Goal: Transaction & Acquisition: Purchase product/service

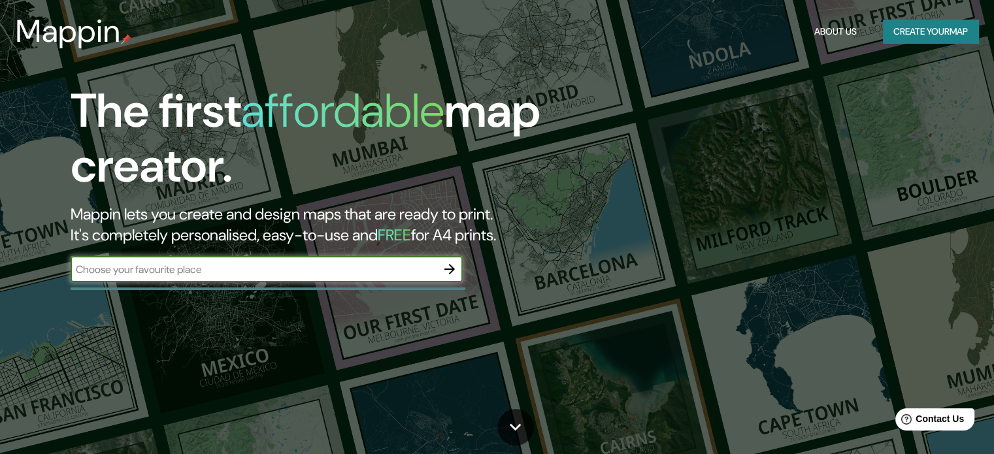
click at [374, 274] on input "text" at bounding box center [254, 269] width 366 height 15
type input "mazunte"
click at [446, 269] on icon "button" at bounding box center [449, 269] width 10 height 10
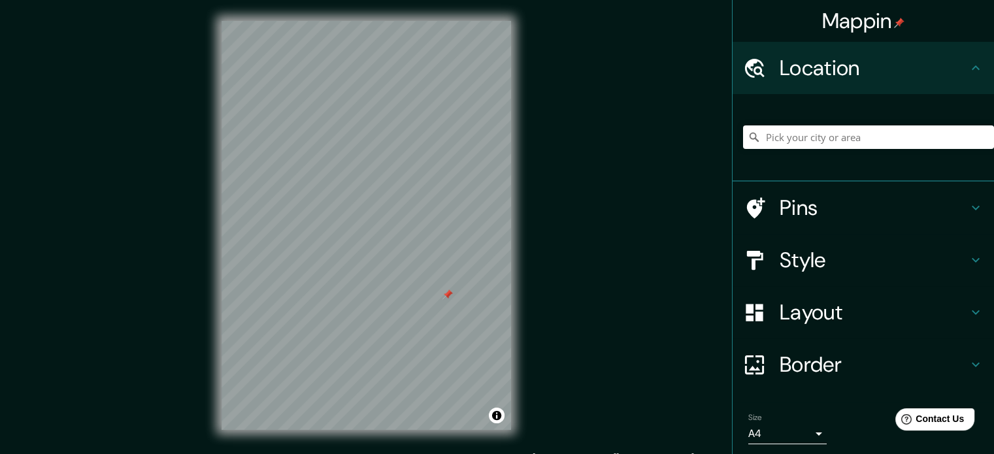
click at [443, 295] on div at bounding box center [447, 295] width 10 height 10
click at [446, 297] on div at bounding box center [447, 295] width 10 height 10
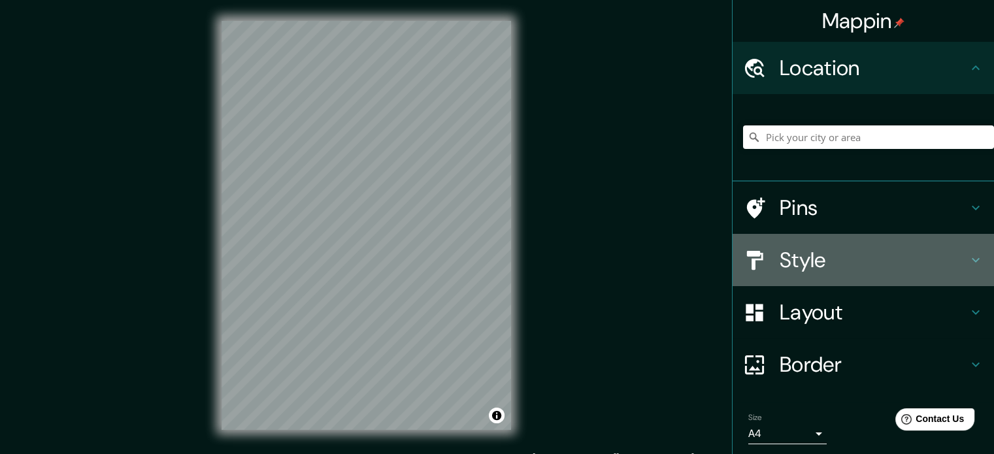
click at [968, 258] on icon at bounding box center [976, 260] width 16 height 16
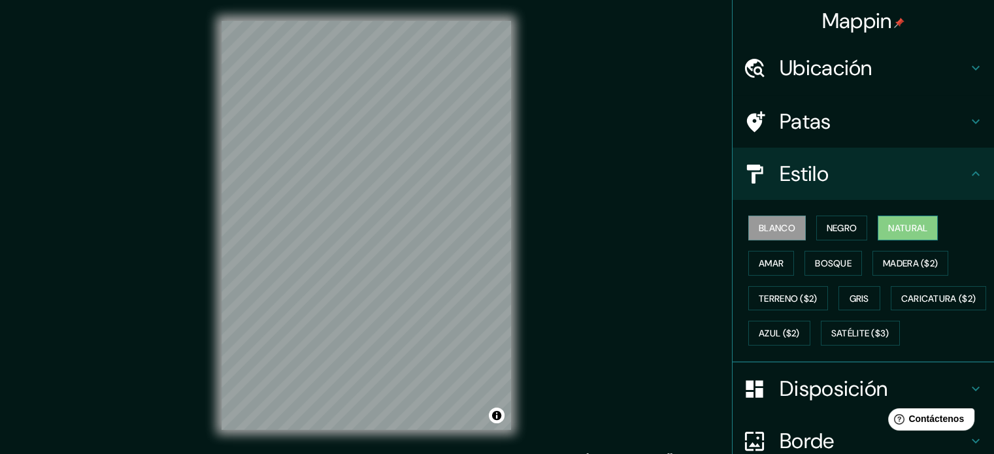
click at [878, 227] on button "Natural" at bounding box center [908, 228] width 60 height 25
click at [777, 262] on button "Amar" at bounding box center [771, 263] width 46 height 25
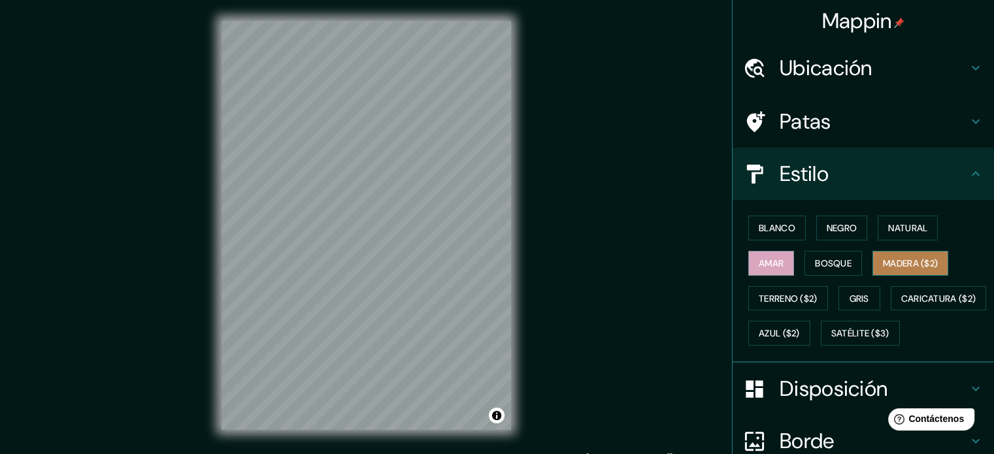
click at [886, 264] on font "Madera ($2)" at bounding box center [910, 264] width 55 height 12
click at [831, 263] on font "Bosque" at bounding box center [833, 264] width 37 height 12
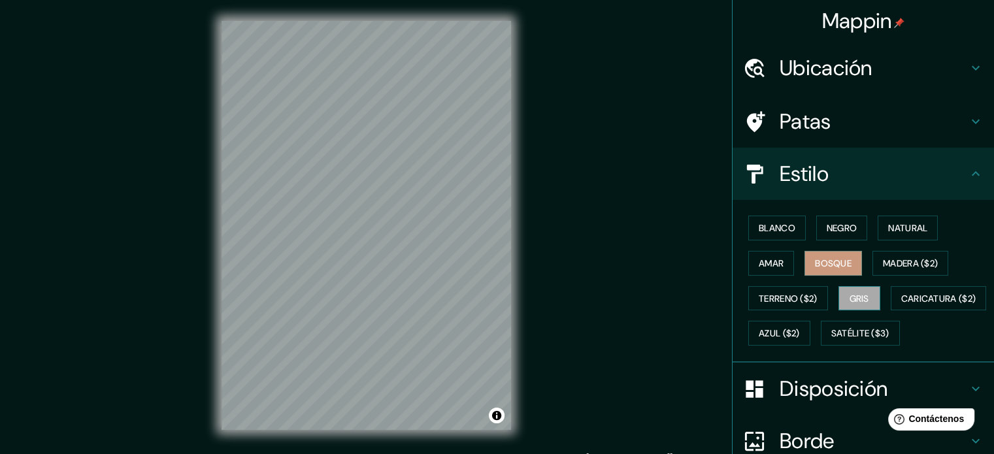
click at [859, 294] on font "Gris" at bounding box center [860, 299] width 20 height 12
click at [761, 261] on font "Amar" at bounding box center [771, 264] width 25 height 12
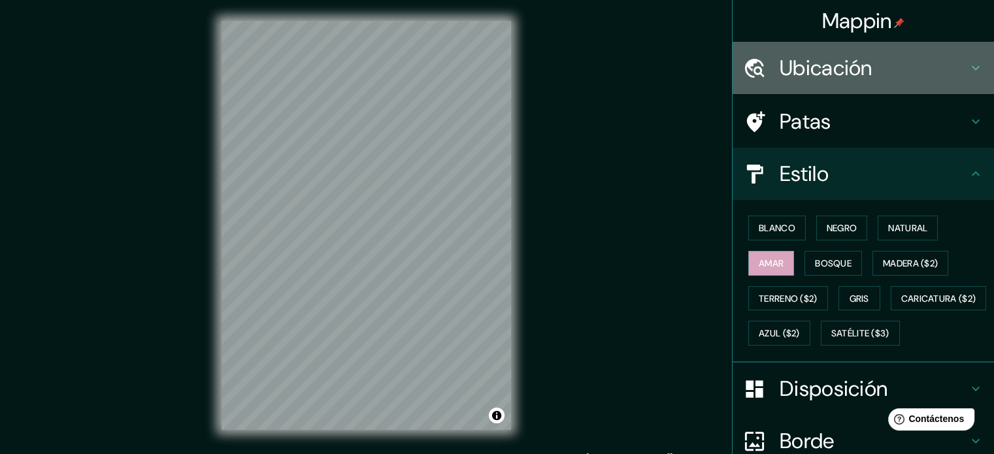
click at [933, 56] on h4 "Ubicación" at bounding box center [874, 68] width 188 height 26
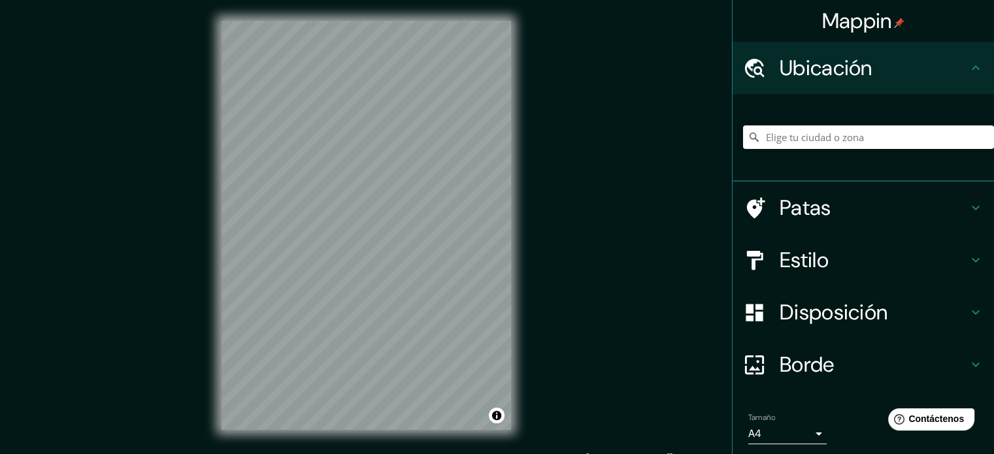
click at [941, 69] on h4 "Ubicación" at bounding box center [874, 68] width 188 height 26
click at [968, 70] on icon at bounding box center [976, 68] width 16 height 16
click at [818, 131] on input "Elige tu ciudad o zona" at bounding box center [868, 137] width 251 height 24
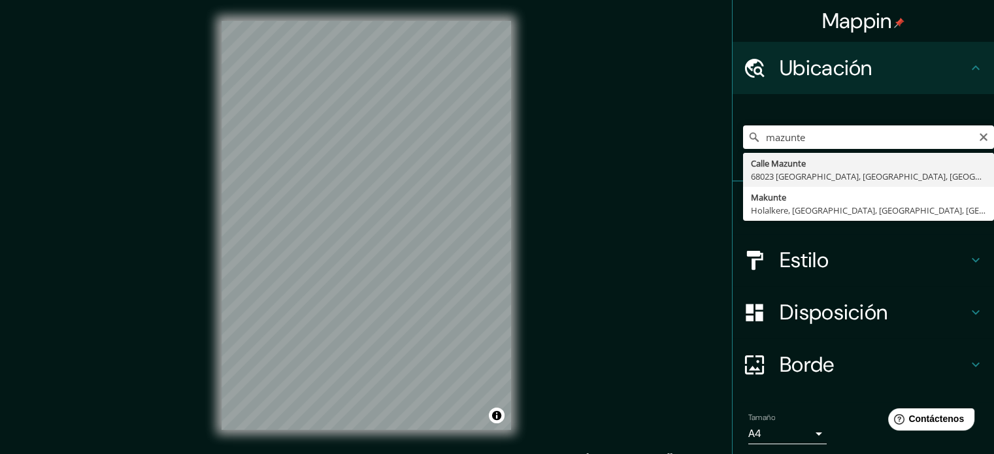
type input "[GEOGRAPHIC_DATA], [GEOGRAPHIC_DATA]"
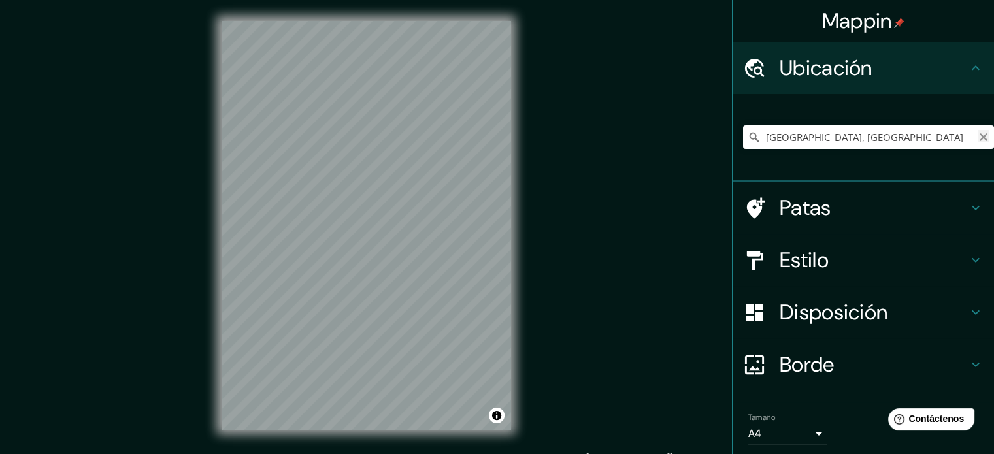
click at [978, 141] on icon "Claro" at bounding box center [983, 137] width 10 height 10
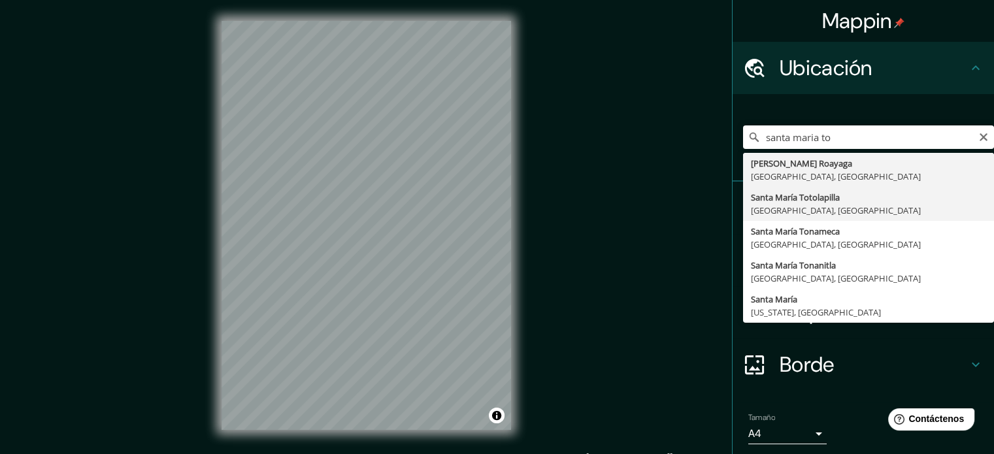
type input "Santa María Totolapilla, [GEOGRAPHIC_DATA], [GEOGRAPHIC_DATA]"
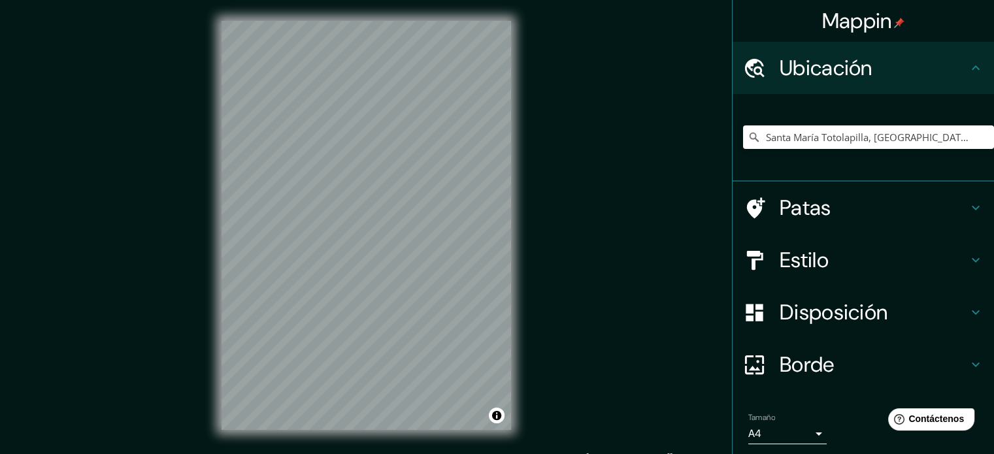
click at [847, 263] on h4 "Estilo" at bounding box center [874, 260] width 188 height 26
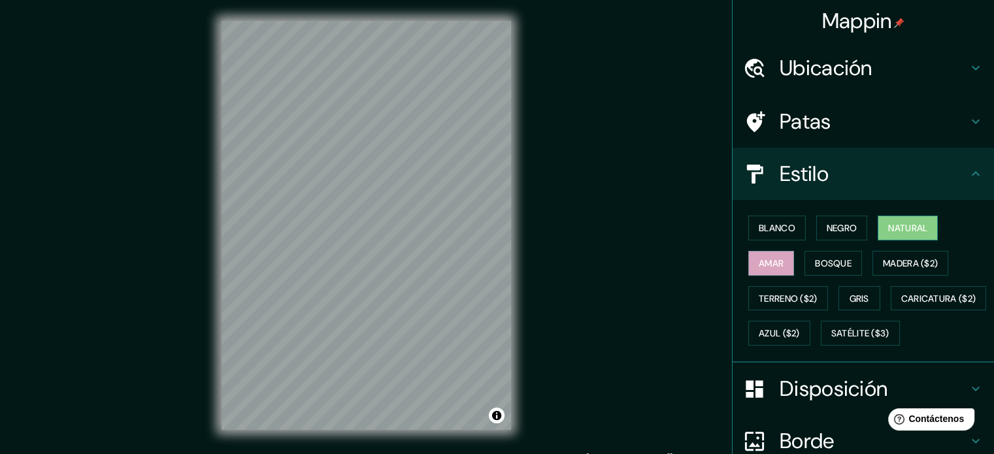
click at [878, 223] on button "Natural" at bounding box center [908, 228] width 60 height 25
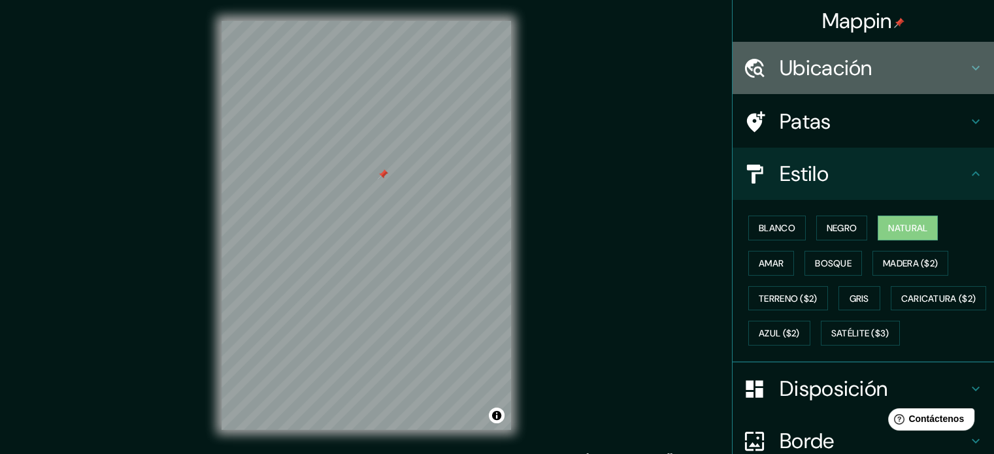
click at [800, 69] on font "Ubicación" at bounding box center [826, 67] width 93 height 27
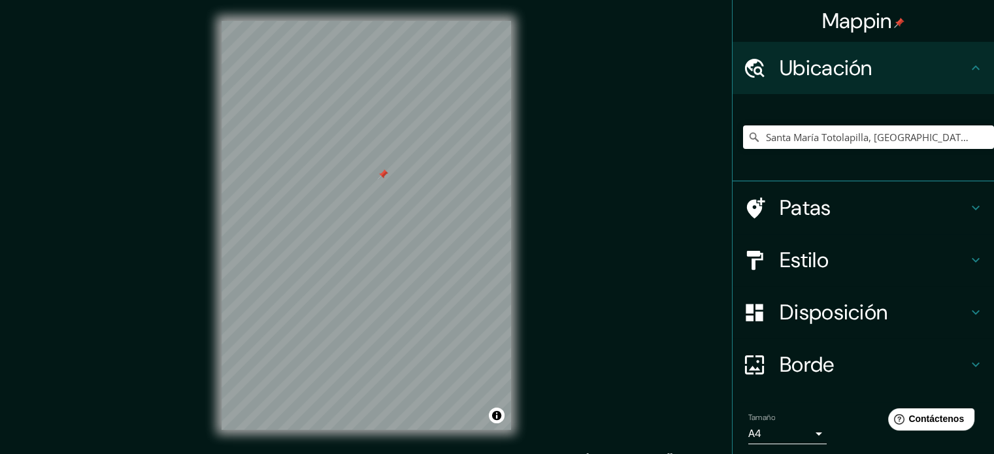
click at [802, 212] on font "Patas" at bounding box center [806, 207] width 52 height 27
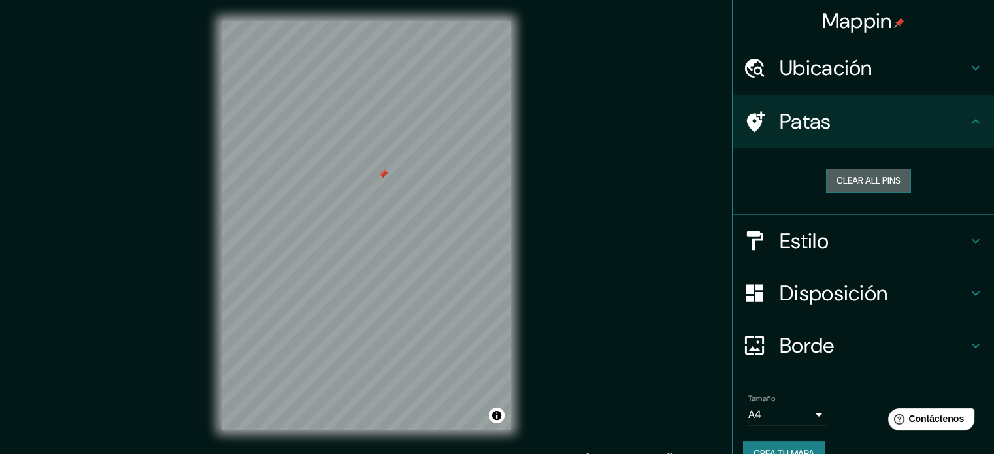
click at [856, 175] on button "Clear all pins" at bounding box center [868, 181] width 85 height 24
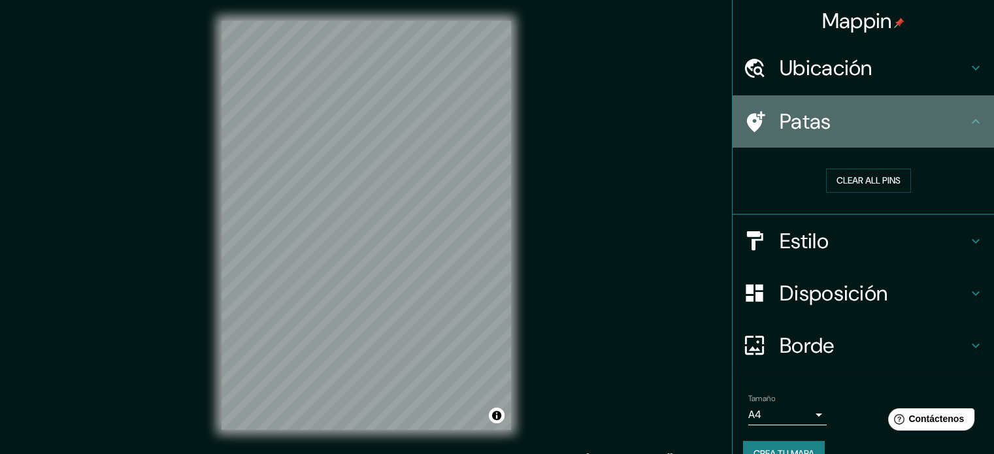
click at [889, 129] on h4 "Patas" at bounding box center [874, 121] width 188 height 26
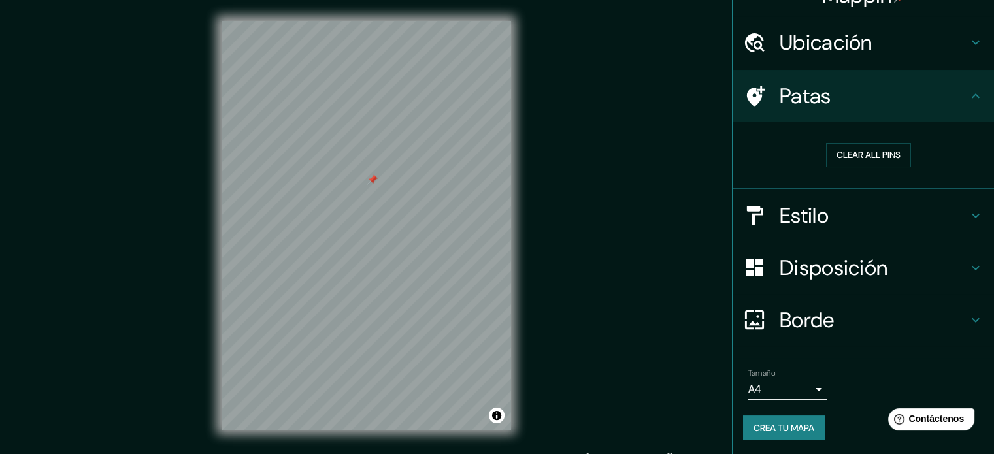
click at [943, 258] on h4 "Disposición" at bounding box center [874, 268] width 188 height 26
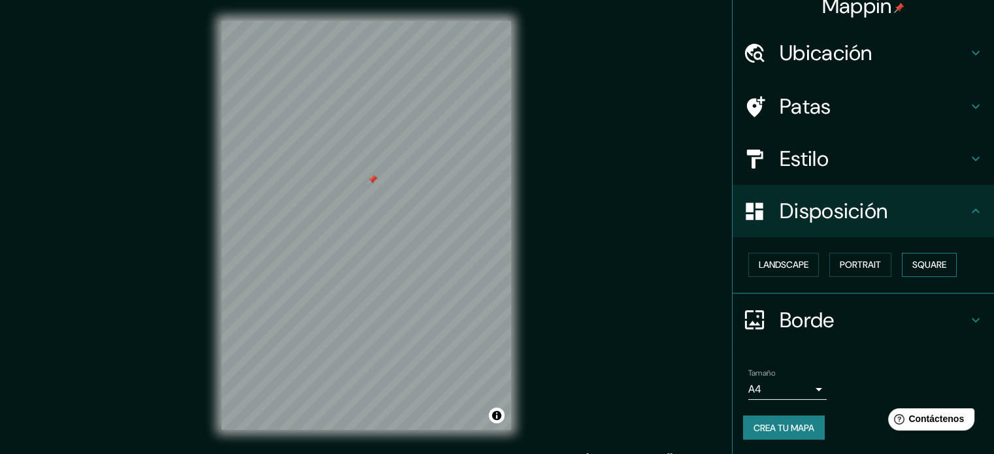
scroll to position [16, 0]
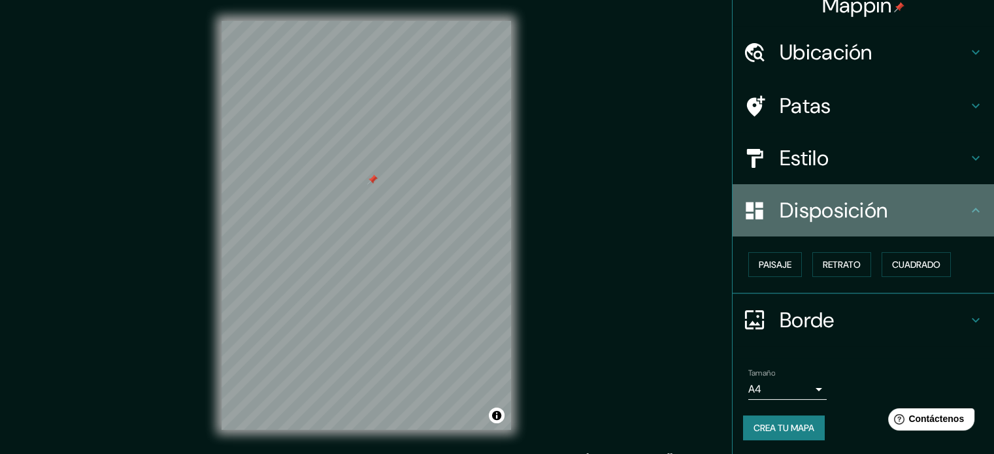
click at [954, 220] on h4 "Disposición" at bounding box center [874, 210] width 188 height 26
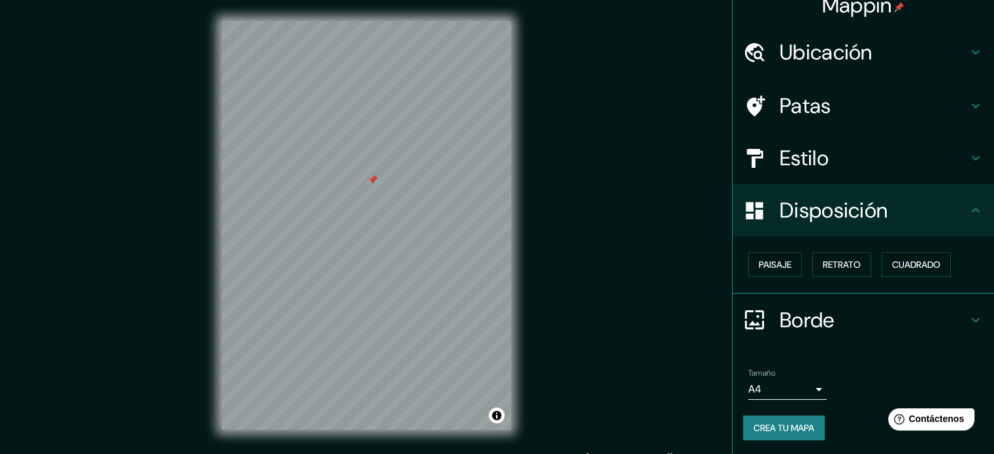
click at [939, 322] on h4 "Borde" at bounding box center [874, 320] width 188 height 26
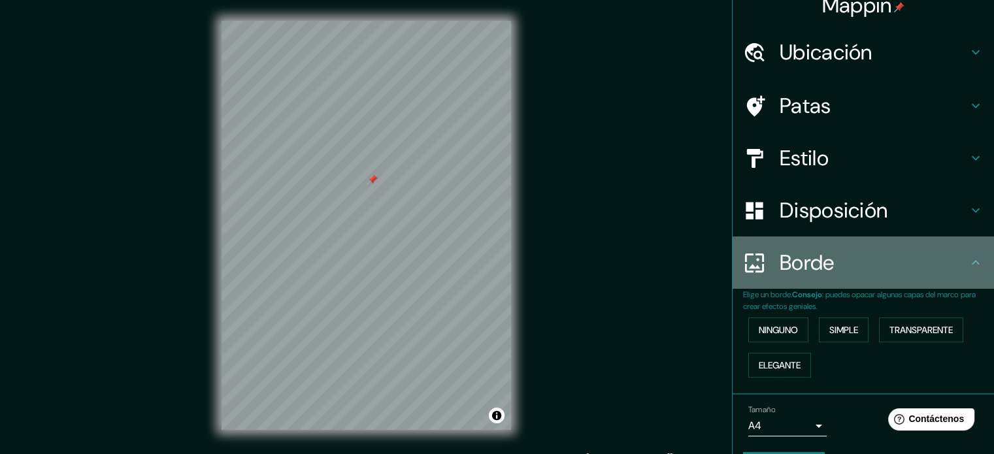
click at [949, 274] on h4 "Borde" at bounding box center [874, 263] width 188 height 26
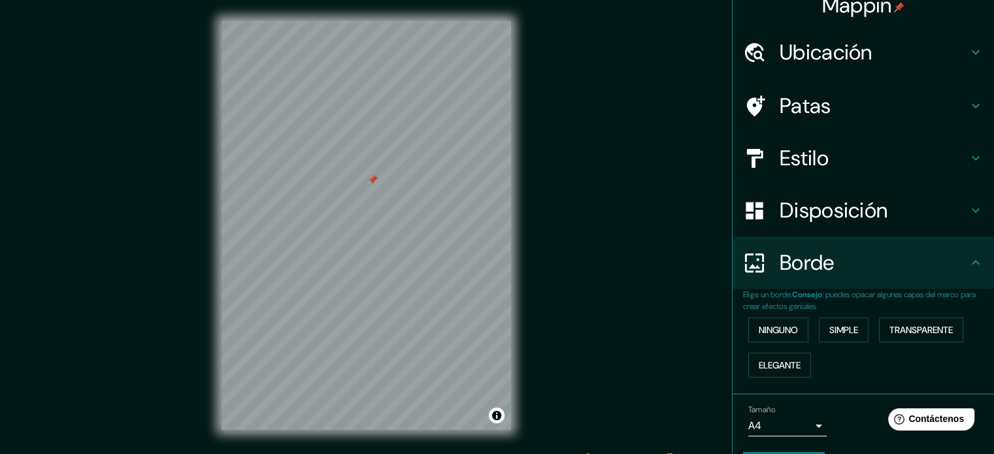
click at [968, 269] on icon at bounding box center [976, 263] width 16 height 16
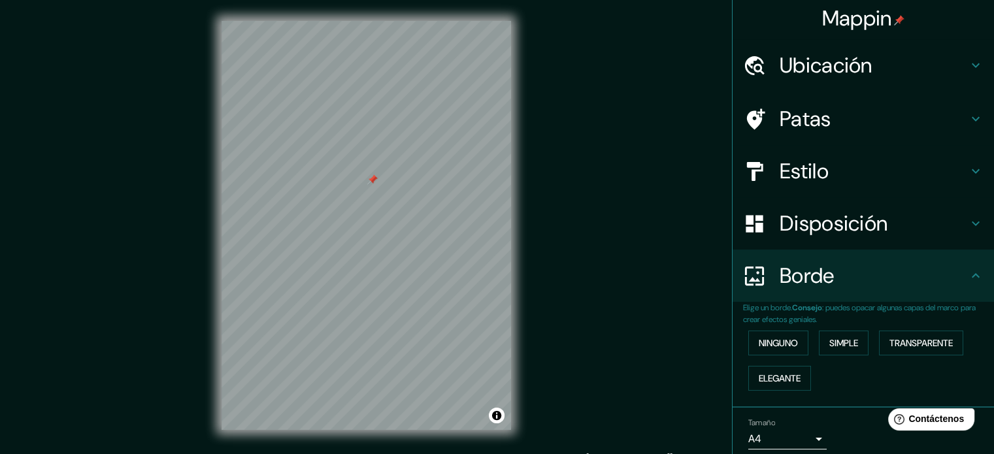
scroll to position [0, 0]
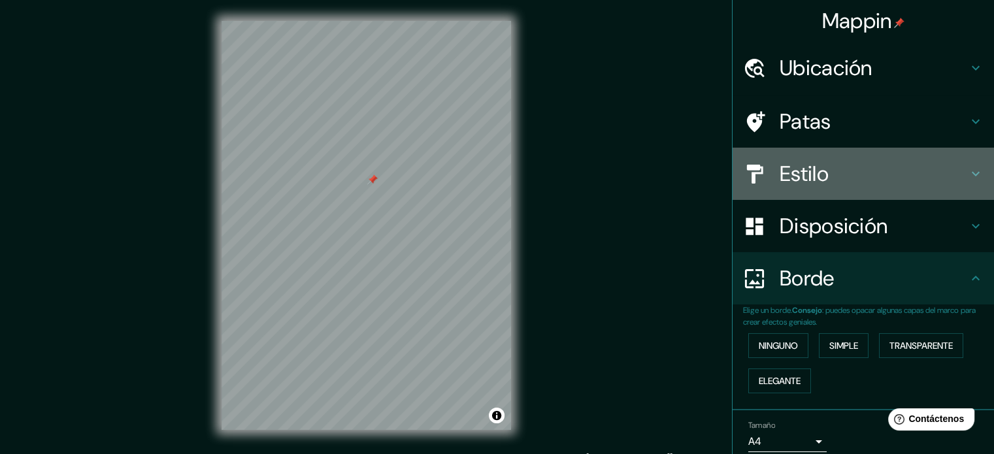
click at [929, 172] on h4 "Estilo" at bounding box center [874, 174] width 188 height 26
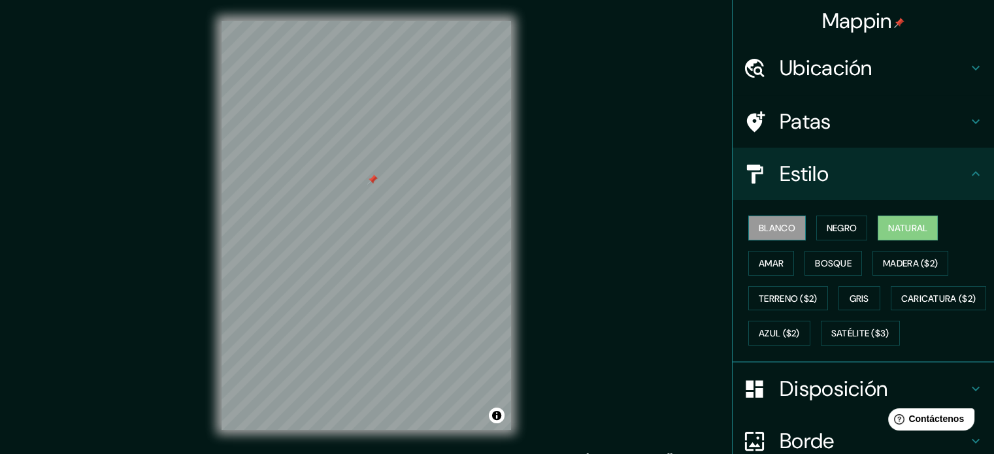
click at [774, 229] on font "Blanco" at bounding box center [777, 228] width 37 height 12
click at [827, 231] on font "Negro" at bounding box center [842, 228] width 31 height 12
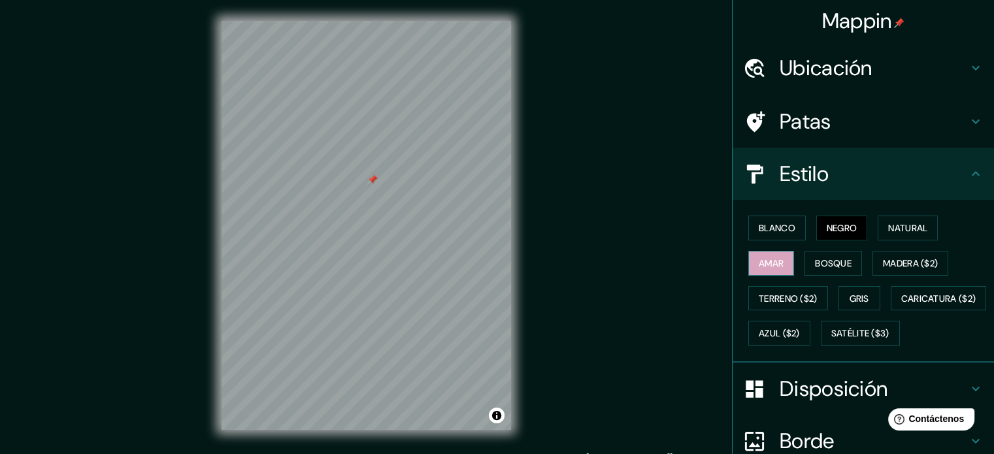
click at [759, 266] on font "Amar" at bounding box center [771, 264] width 25 height 12
click at [818, 255] on font "Bosque" at bounding box center [833, 263] width 37 height 17
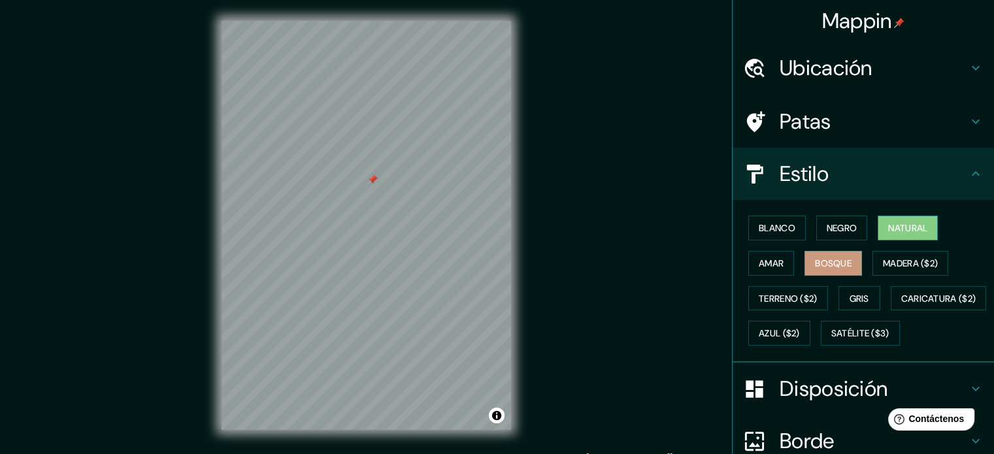
click at [888, 229] on font "Natural" at bounding box center [907, 228] width 39 height 12
click at [620, 86] on div "Mappin Ubicación Santa María Totolapilla, [GEOGRAPHIC_DATA], [GEOGRAPHIC_DATA] …" at bounding box center [497, 236] width 994 height 472
click at [790, 228] on button "Blanco" at bounding box center [777, 228] width 58 height 25
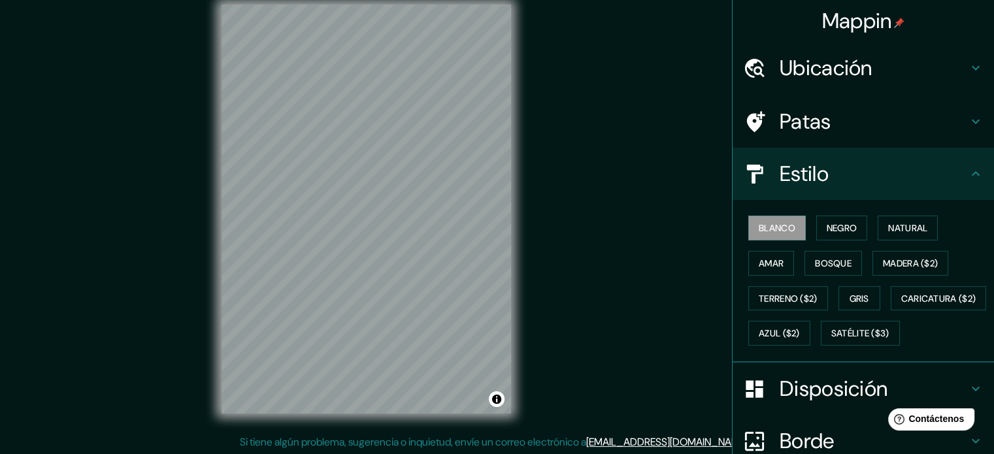
scroll to position [17, 0]
click at [112, 90] on div "Mappin Ubicación Santa María Totolapilla, [GEOGRAPHIC_DATA], [GEOGRAPHIC_DATA] …" at bounding box center [497, 219] width 994 height 472
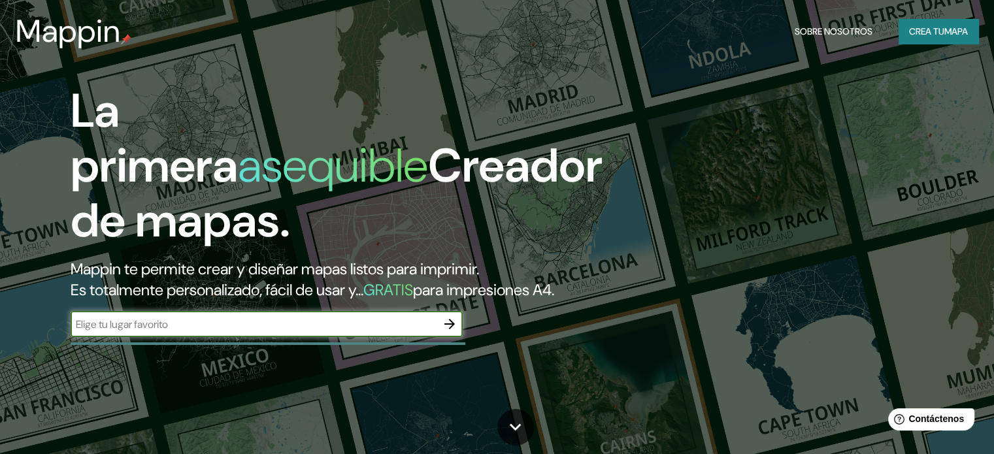
click at [284, 332] on input "text" at bounding box center [254, 324] width 366 height 15
type input "mazunte"
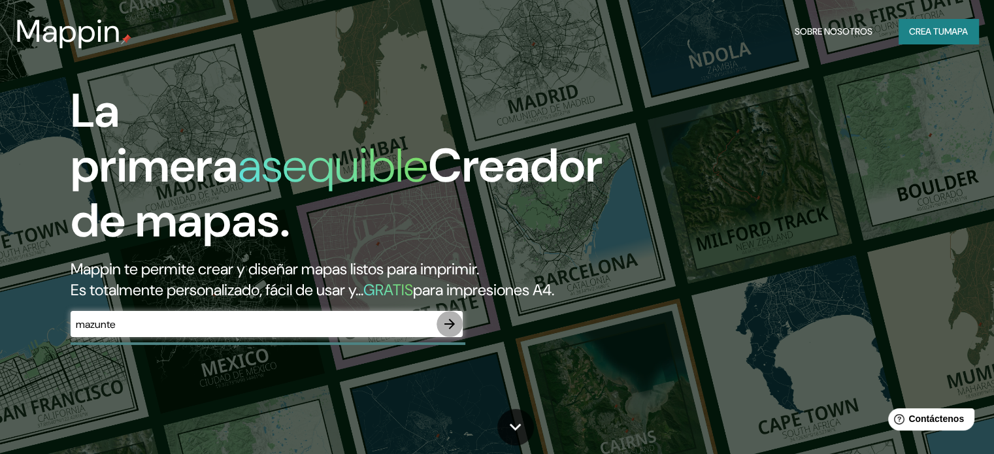
click at [439, 337] on button "button" at bounding box center [450, 324] width 26 height 26
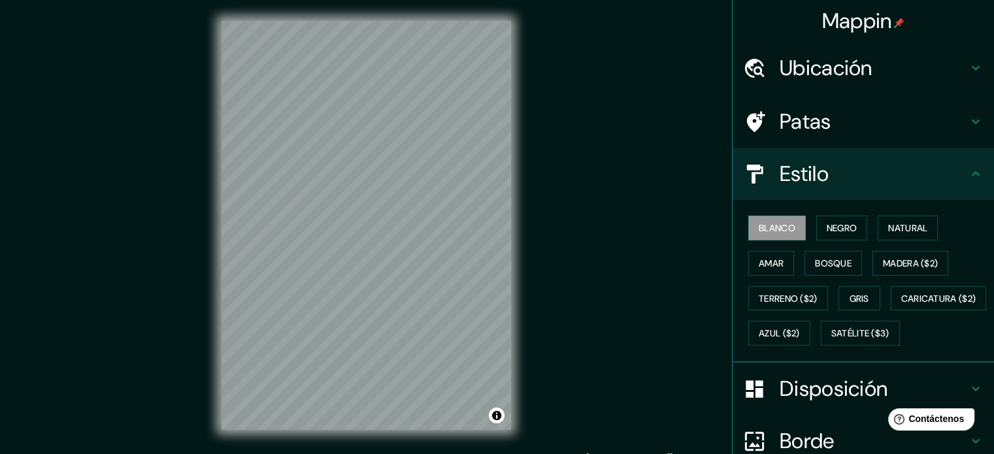
click at [805, 68] on font "Ubicación" at bounding box center [826, 67] width 93 height 27
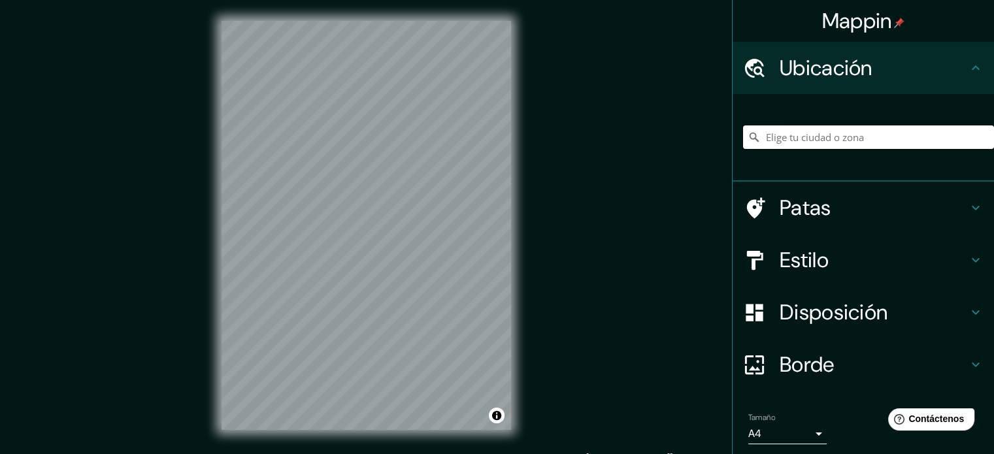
click at [820, 146] on input "Elige tu ciudad o zona" at bounding box center [868, 137] width 251 height 24
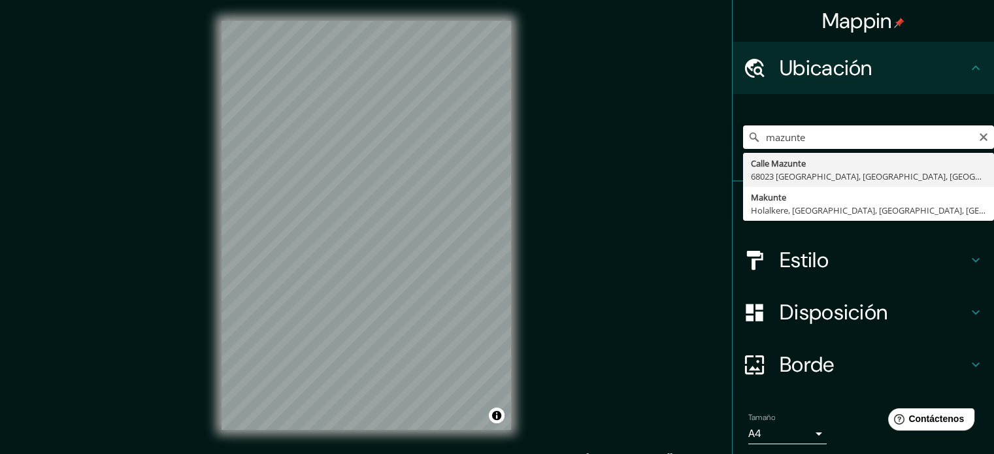
click at [776, 135] on input "mazunte" at bounding box center [868, 137] width 251 height 24
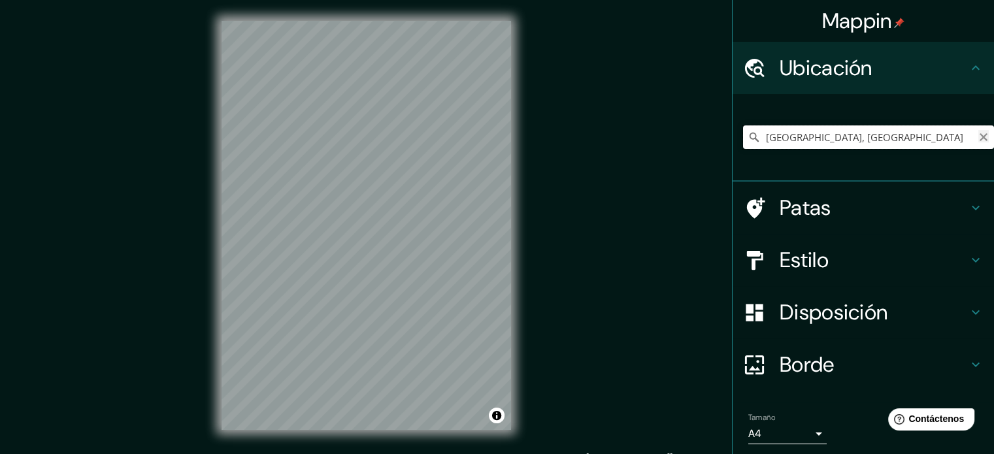
type input "[GEOGRAPHIC_DATA], [GEOGRAPHIC_DATA]"
click at [980, 140] on icon "Claro" at bounding box center [984, 137] width 8 height 8
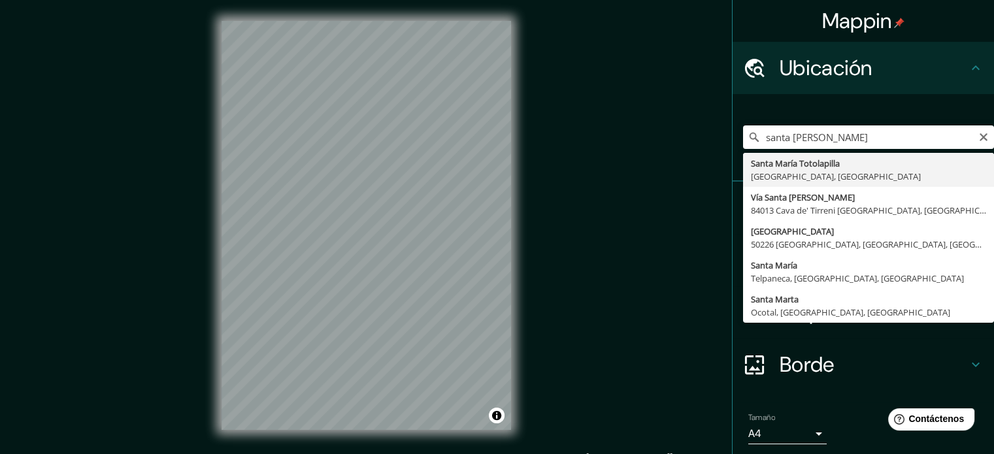
type input "Santa María Totolapilla, [GEOGRAPHIC_DATA], [GEOGRAPHIC_DATA]"
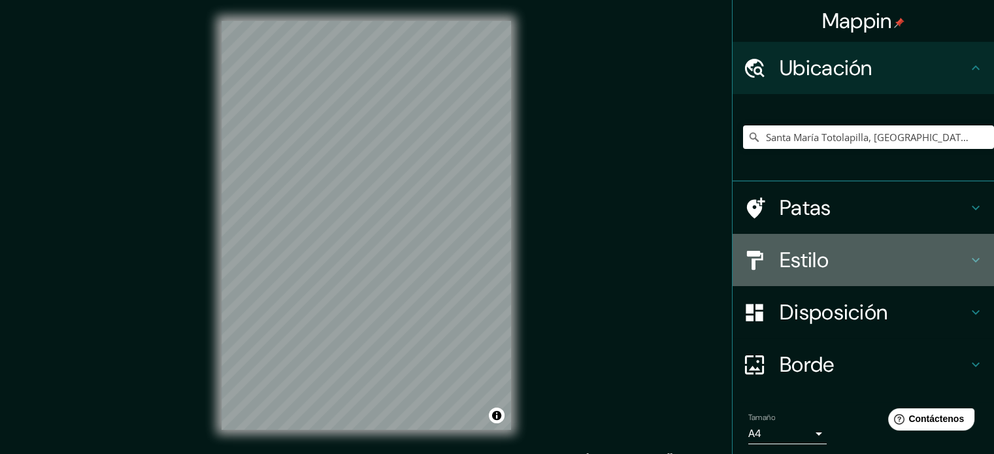
click at [813, 253] on font "Estilo" at bounding box center [804, 259] width 49 height 27
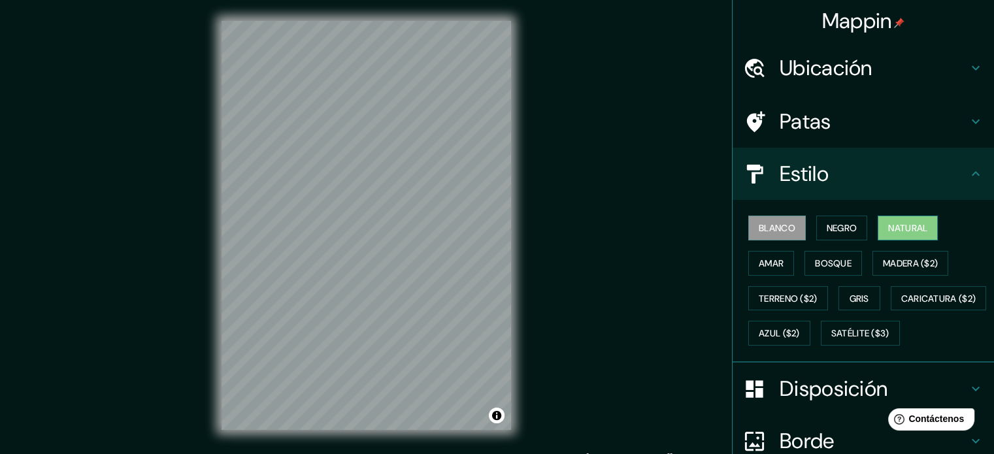
click at [888, 230] on font "Natural" at bounding box center [907, 228] width 39 height 12
click at [815, 263] on font "Bosque" at bounding box center [833, 264] width 37 height 12
click at [771, 225] on font "Blanco" at bounding box center [777, 228] width 37 height 12
